Goal: Information Seeking & Learning: Learn about a topic

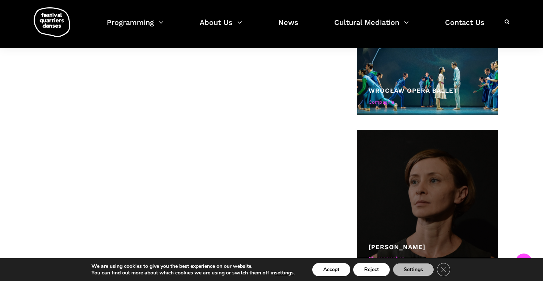
scroll to position [439, 0]
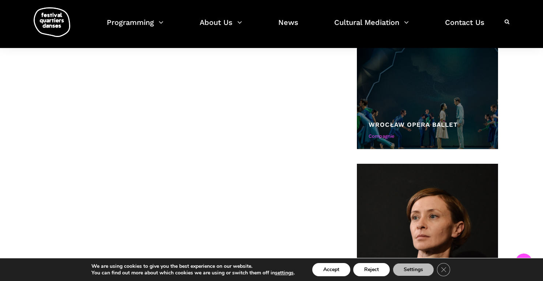
click at [427, 127] on link "Wrocław Opera Ballet" at bounding box center [413, 124] width 89 height 7
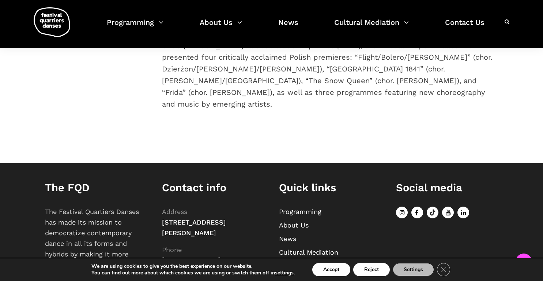
scroll to position [228, 0]
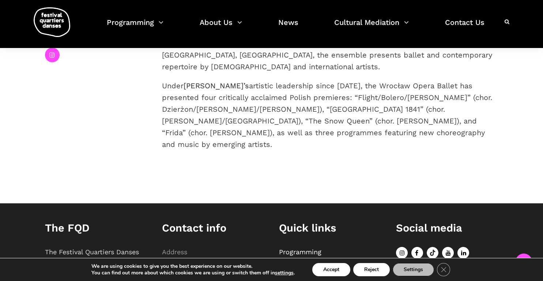
click at [51, 59] on link at bounding box center [52, 55] width 15 height 15
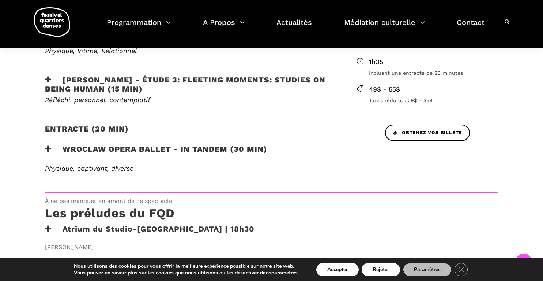
scroll to position [329, 0]
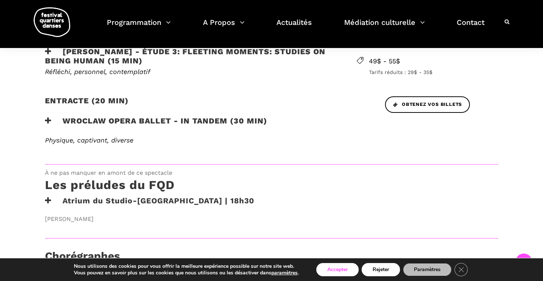
click at [331, 268] on button "Accepter" at bounding box center [338, 269] width 42 height 13
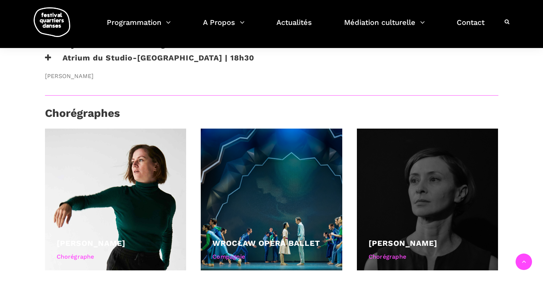
scroll to position [476, 0]
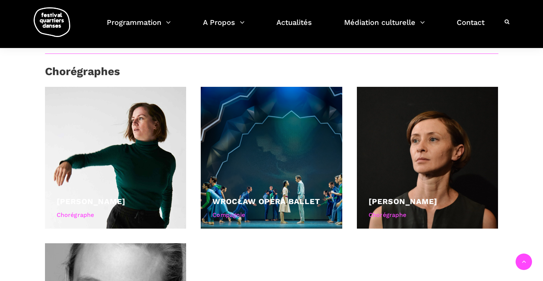
scroll to position [549, 0]
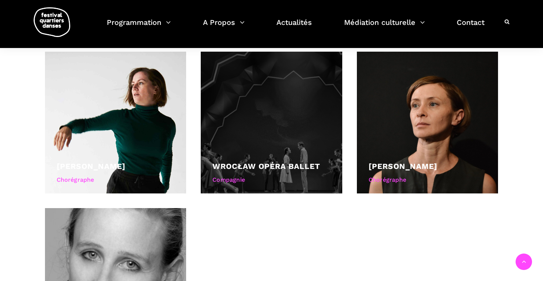
click at [289, 176] on div "Compagnie" at bounding box center [272, 180] width 118 height 10
click at [284, 146] on div at bounding box center [272, 123] width 142 height 142
click at [286, 167] on link "Wrocław Opéra Ballet" at bounding box center [267, 165] width 108 height 9
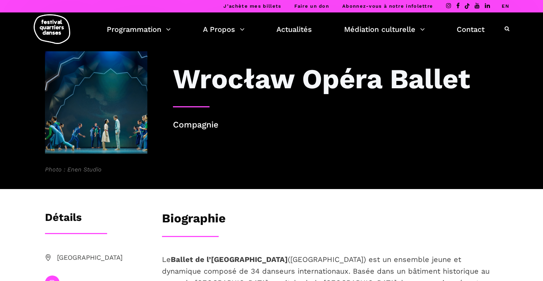
click at [122, 130] on img at bounding box center [96, 102] width 102 height 102
click at [113, 127] on img at bounding box center [96, 102] width 102 height 102
click at [194, 128] on p "Compagnie" at bounding box center [336, 125] width 326 height 14
